Goal: Task Accomplishment & Management: Use online tool/utility

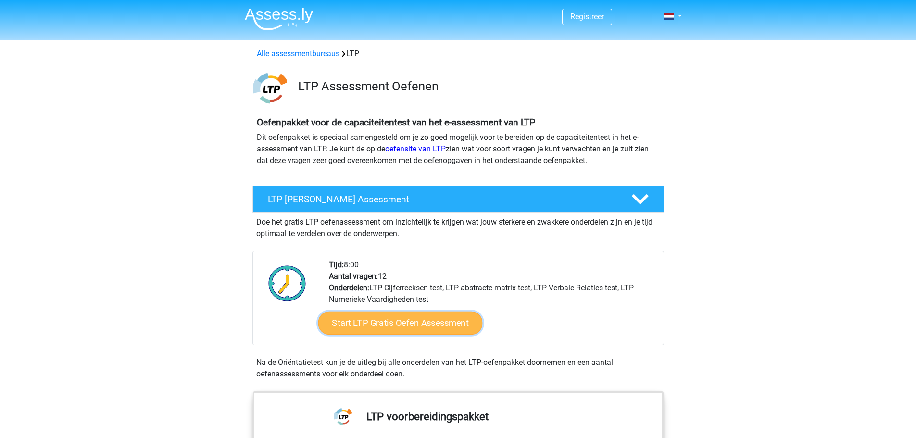
click at [412, 324] on link "Start LTP Gratis Oefen Assessment" at bounding box center [400, 322] width 164 height 23
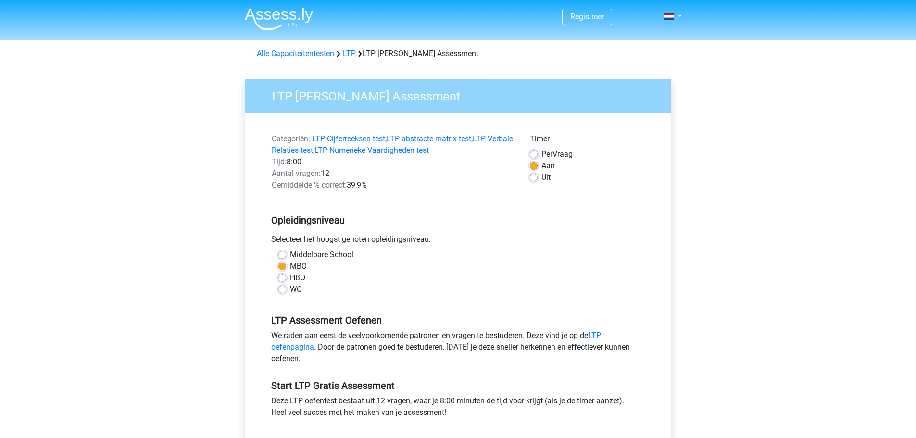
click at [290, 274] on label "HBO" at bounding box center [297, 278] width 15 height 12
click at [282, 274] on input "HBO" at bounding box center [282, 277] width 8 height 10
radio input "true"
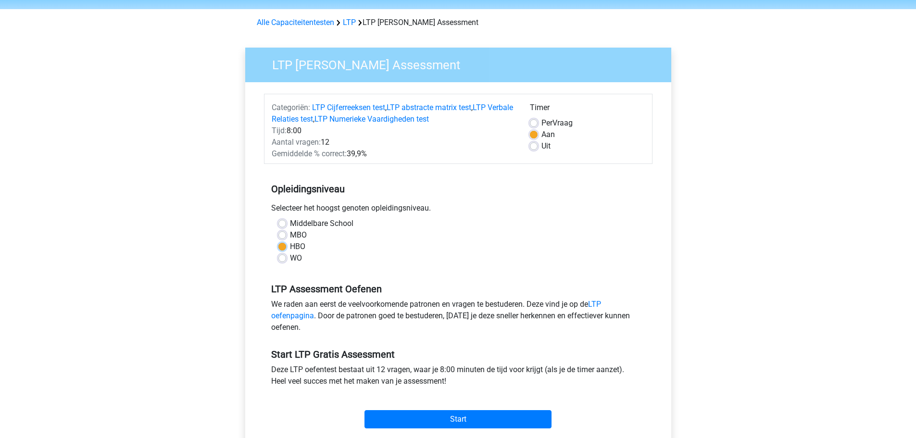
scroll to position [48, 0]
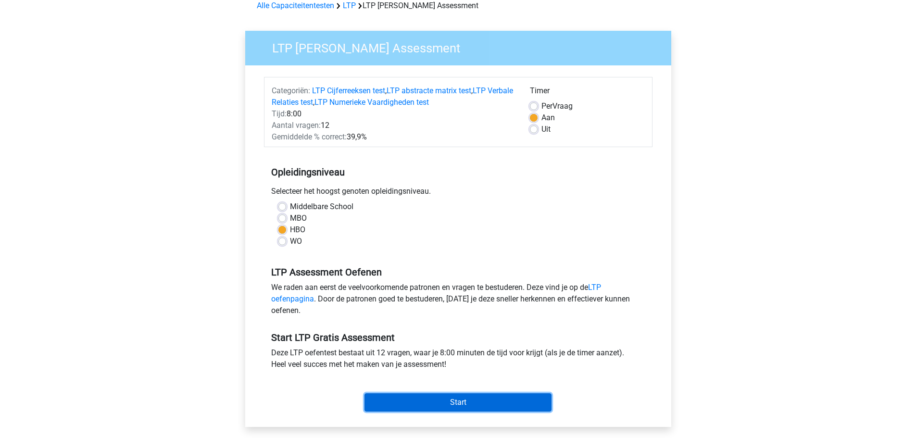
click at [476, 405] on input "Start" at bounding box center [457, 402] width 187 height 18
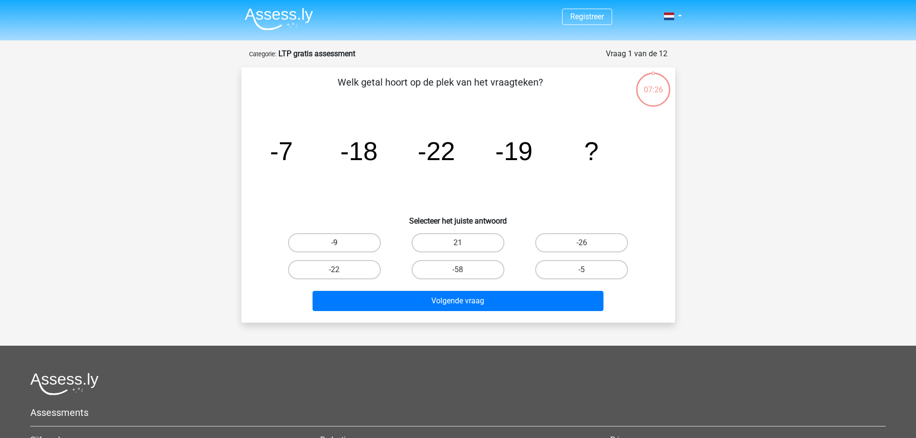
click at [343, 240] on label "-9" at bounding box center [334, 242] width 93 height 19
click at [340, 243] on input "-9" at bounding box center [337, 246] width 6 height 6
radio input "true"
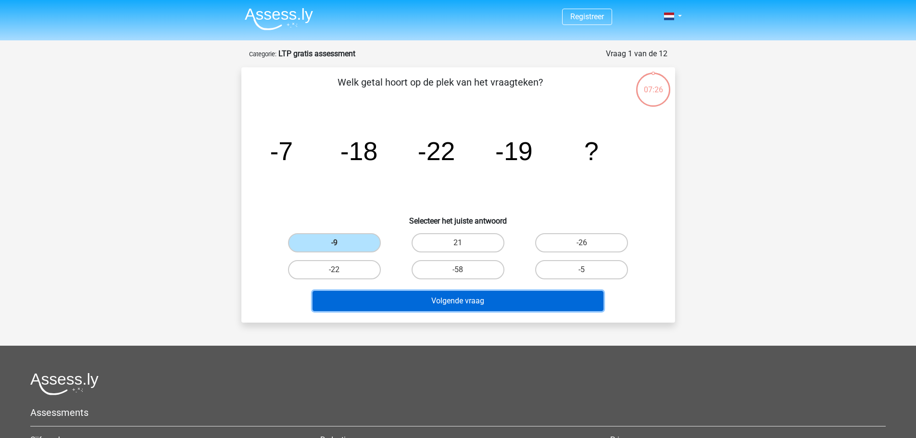
click at [424, 298] on button "Volgende vraag" at bounding box center [457, 301] width 291 height 20
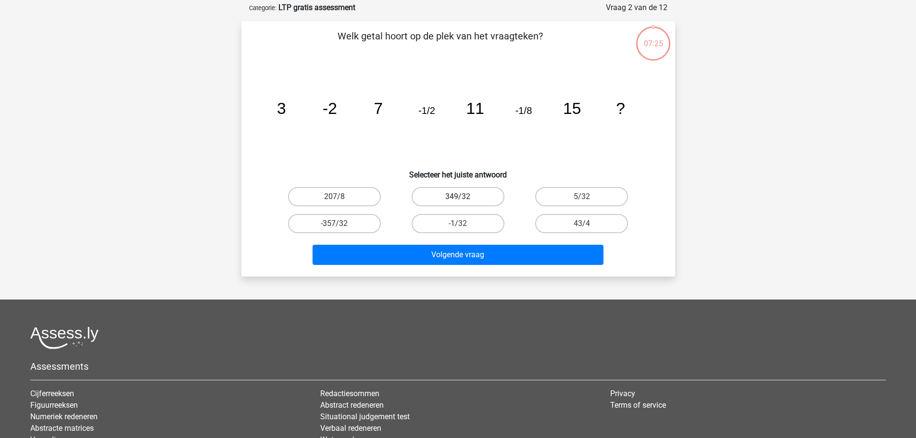
scroll to position [48, 0]
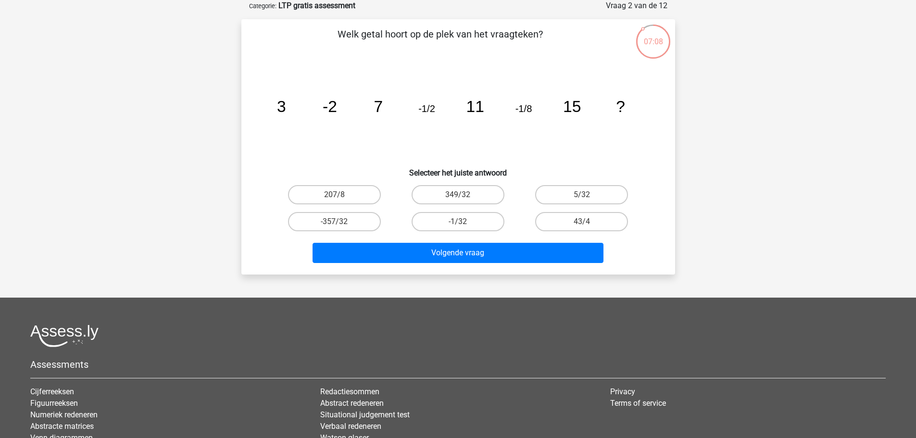
click at [458, 222] on input "-1/32" at bounding box center [461, 225] width 6 height 6
radio input "true"
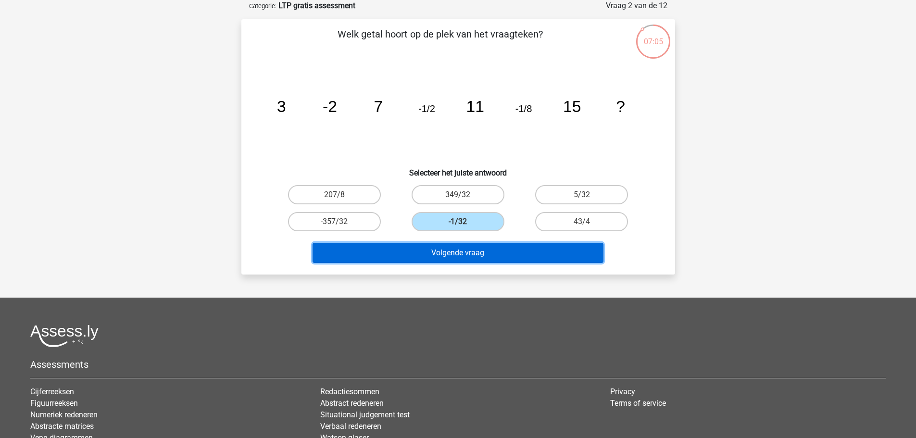
click at [461, 249] on button "Volgende vraag" at bounding box center [457, 253] width 291 height 20
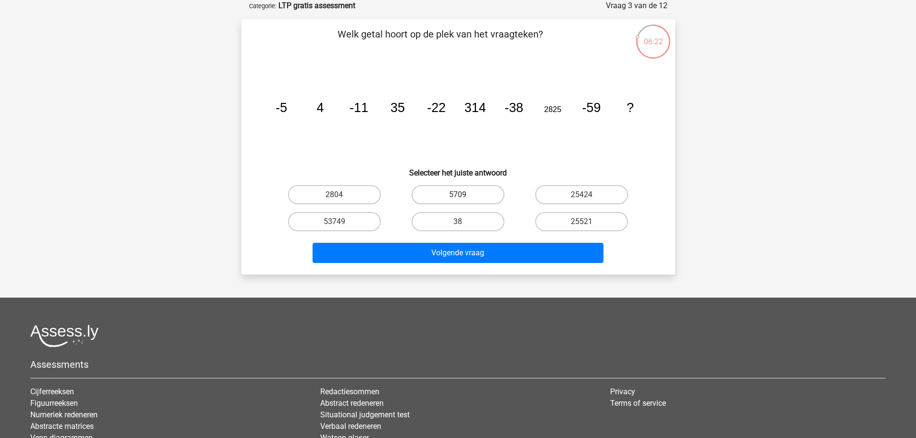
click at [485, 192] on label "5709" at bounding box center [457, 194] width 93 height 19
click at [464, 195] on input "5709" at bounding box center [461, 198] width 6 height 6
radio input "true"
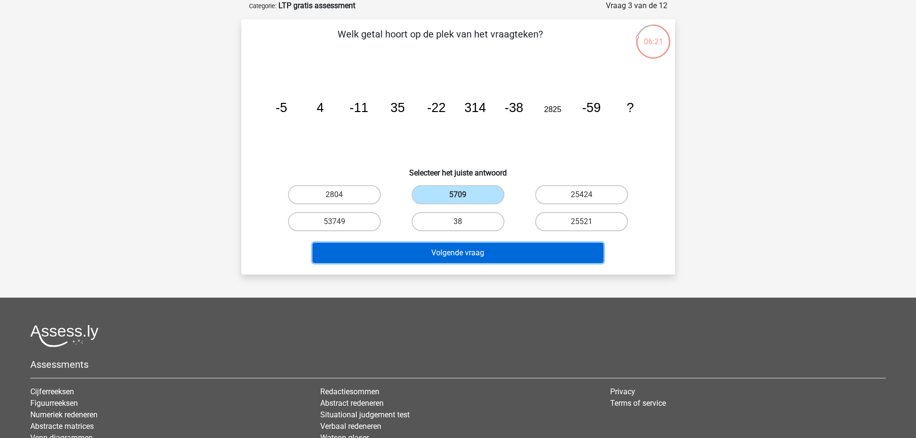
click at [475, 251] on button "Volgende vraag" at bounding box center [457, 253] width 291 height 20
